Goal: Navigation & Orientation: Find specific page/section

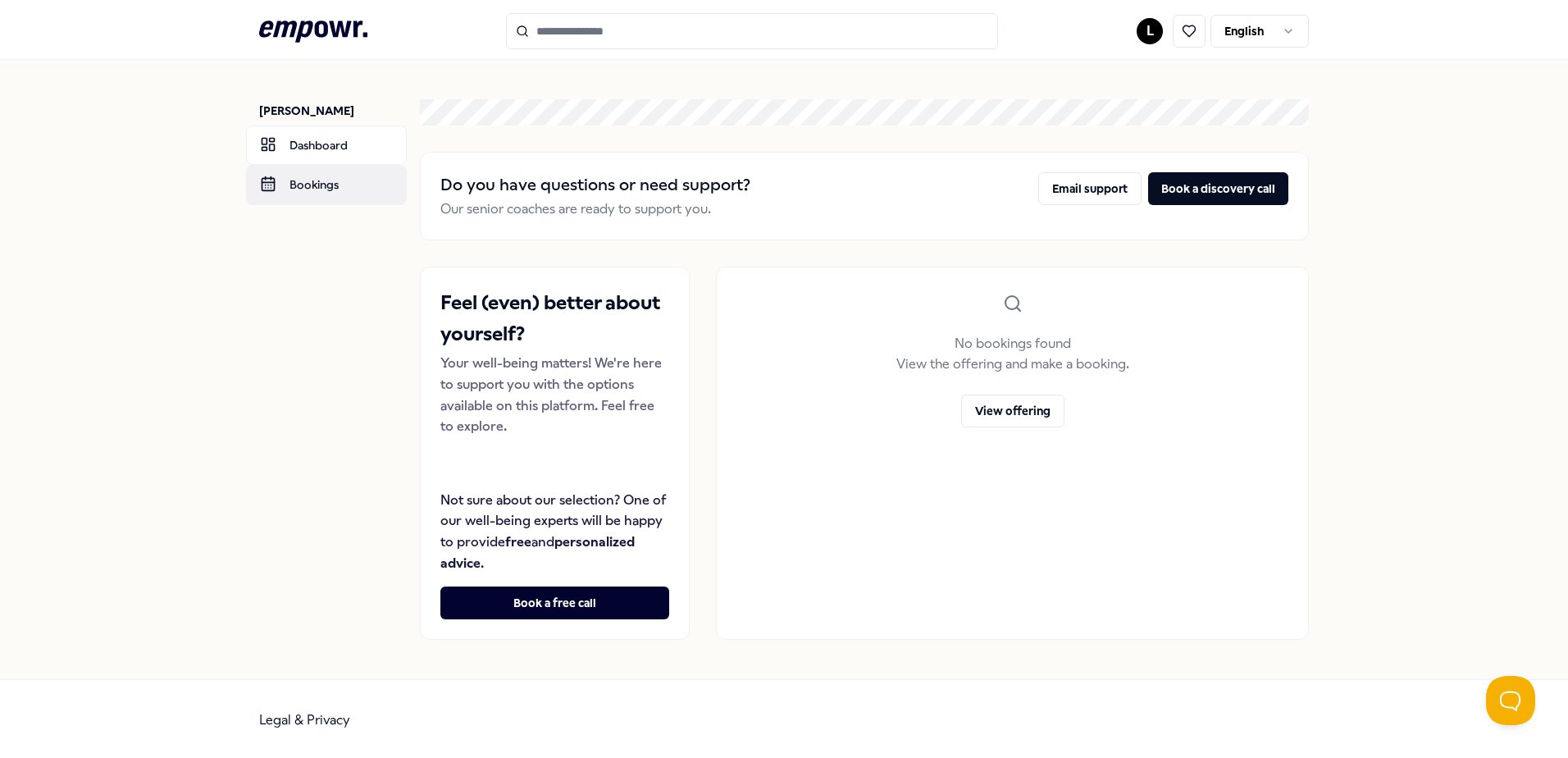
click at [319, 189] on link "Bookings" at bounding box center [325, 184] width 160 height 39
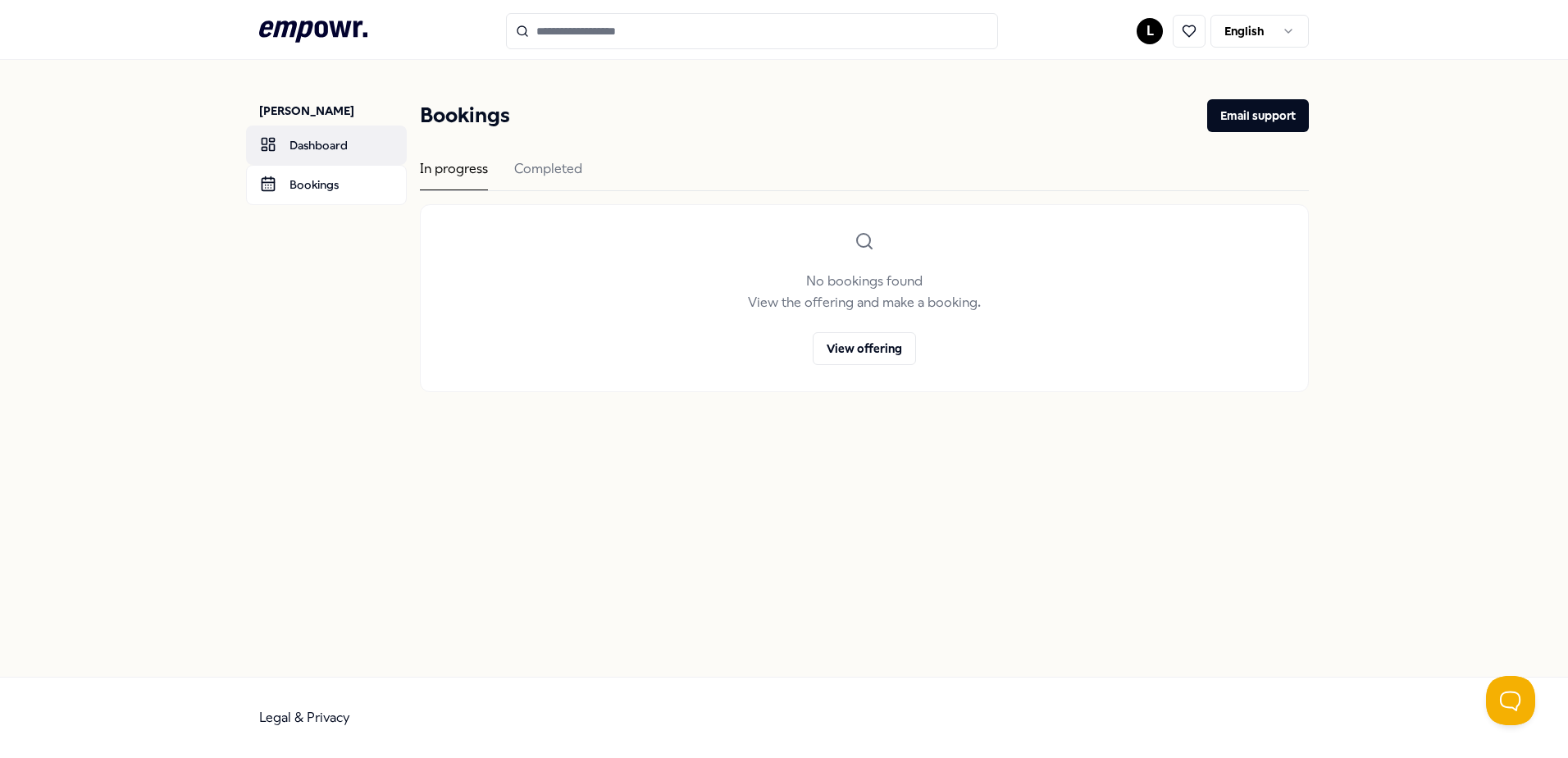
click at [316, 148] on link "Dashboard" at bounding box center [325, 145] width 160 height 39
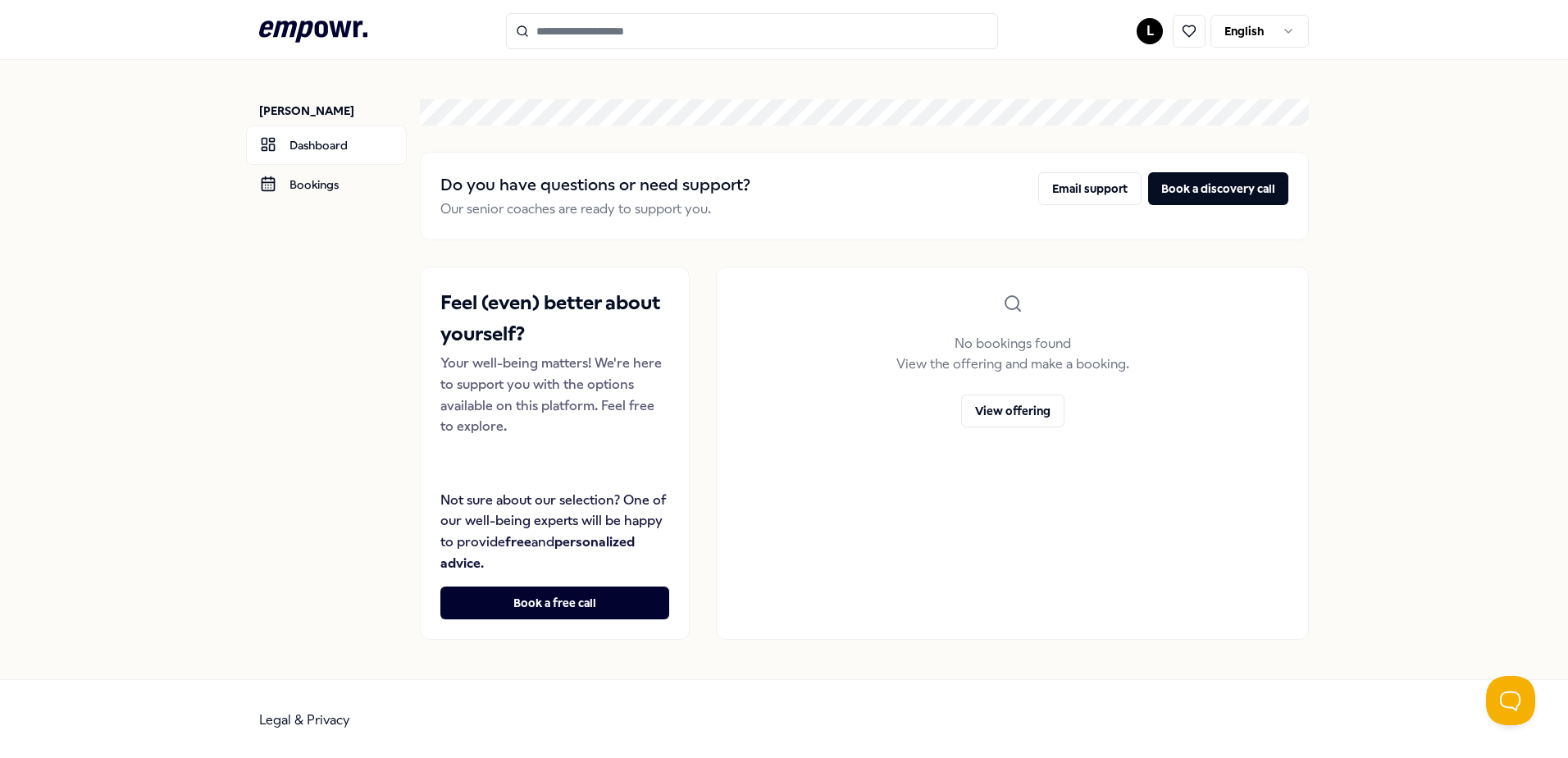
scroll to position [3, 0]
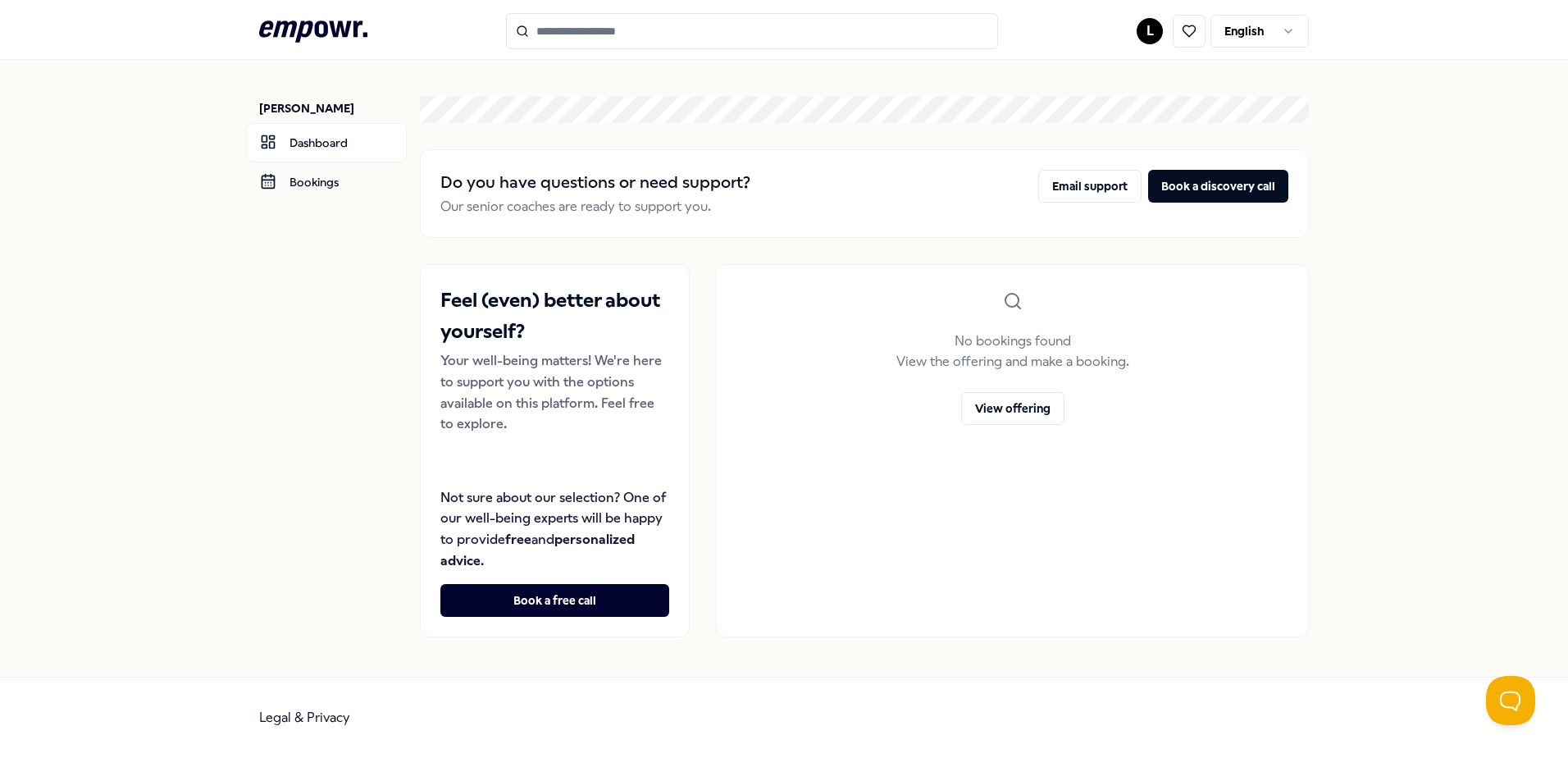
click at [295, 96] on nav "Linda Kooijmans Dashboard Bookings" at bounding box center [333, 367] width 148 height 619
click at [318, 35] on icon at bounding box center [313, 31] width 108 height 21
